Goal: Book appointment/travel/reservation

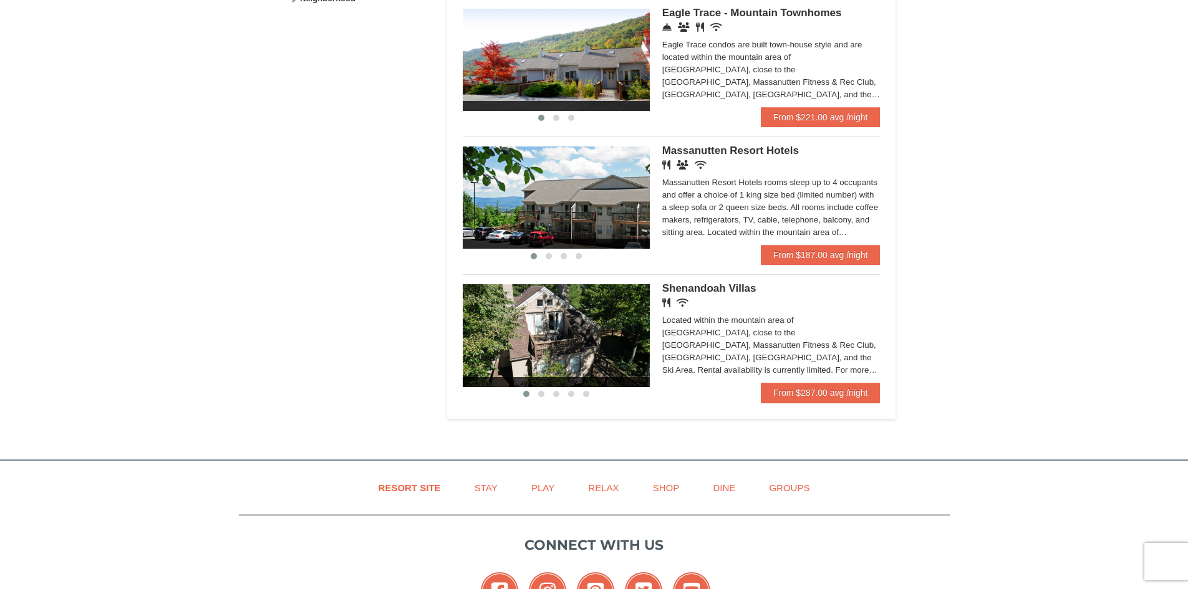
scroll to position [623, 0]
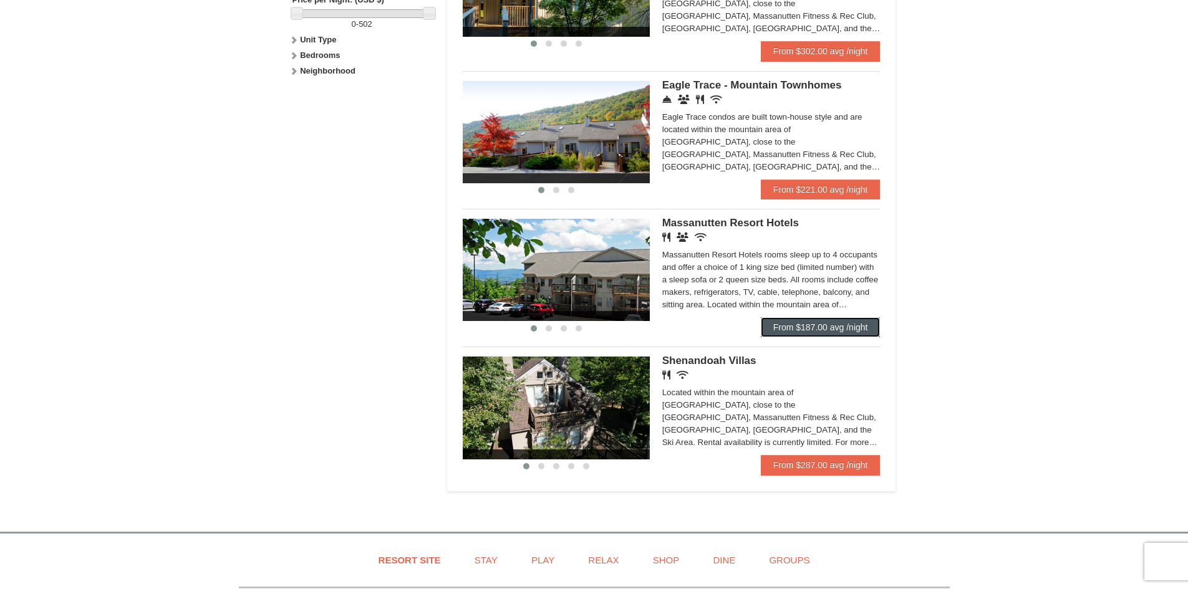
click at [820, 325] on link "From $187.00 avg /night" at bounding box center [821, 327] width 120 height 20
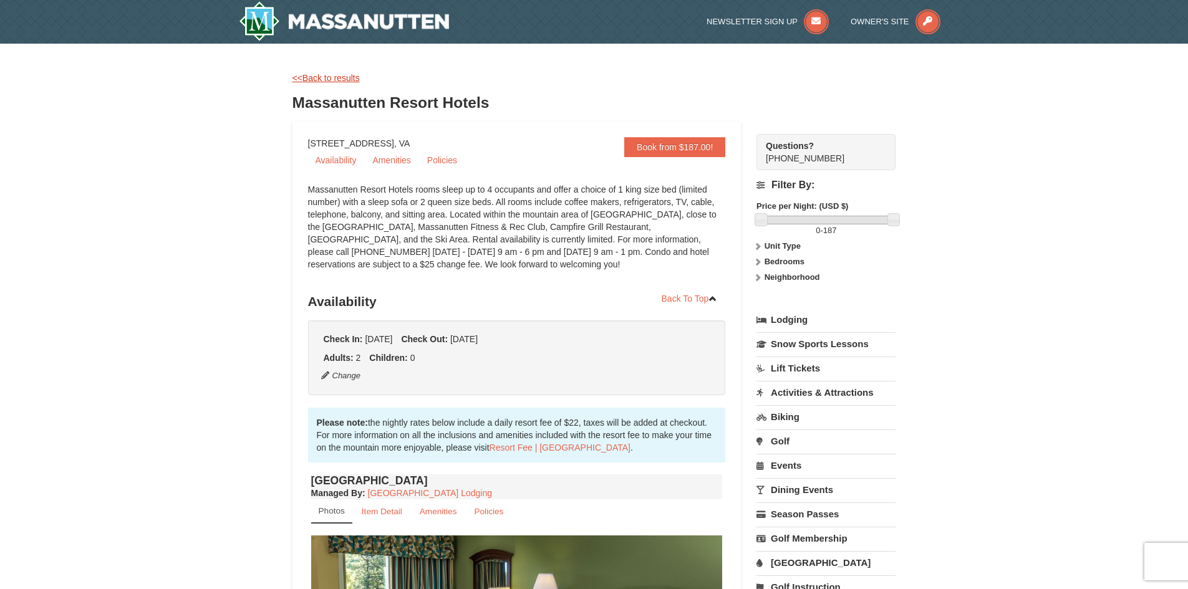
click at [343, 75] on link "<<Back to results" at bounding box center [325, 78] width 67 height 10
